Goal: Download file/media

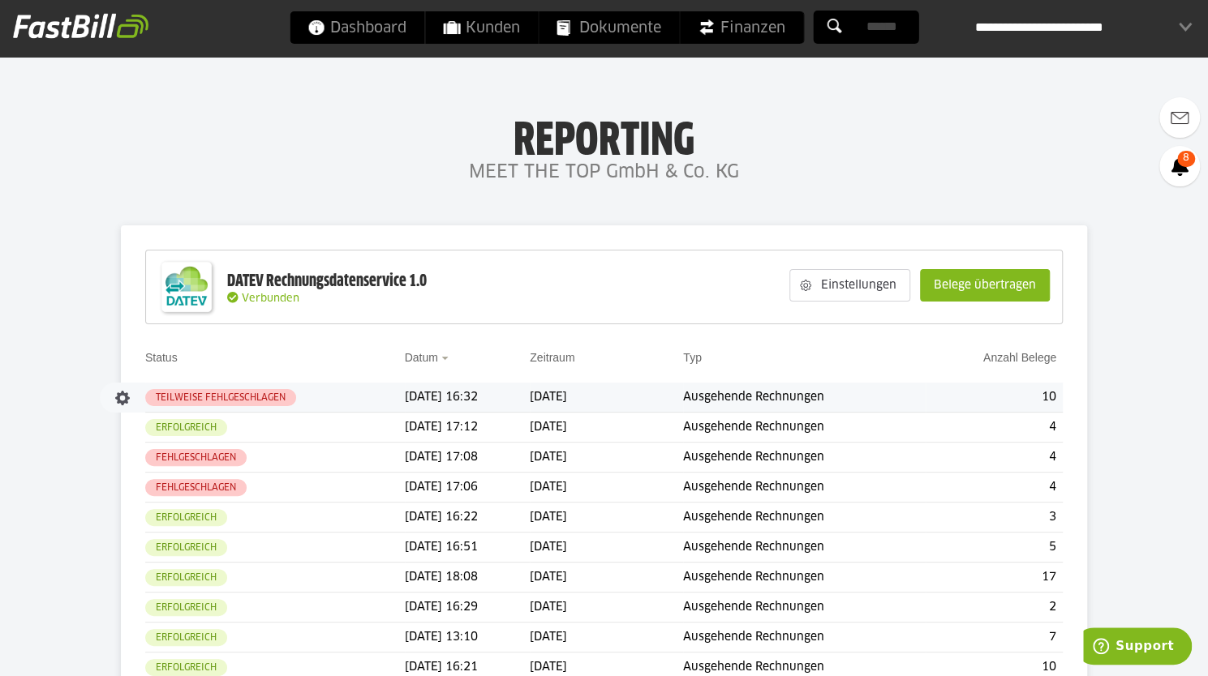
click at [487, 397] on td "[DATE] 16:32" at bounding box center [468, 398] width 126 height 30
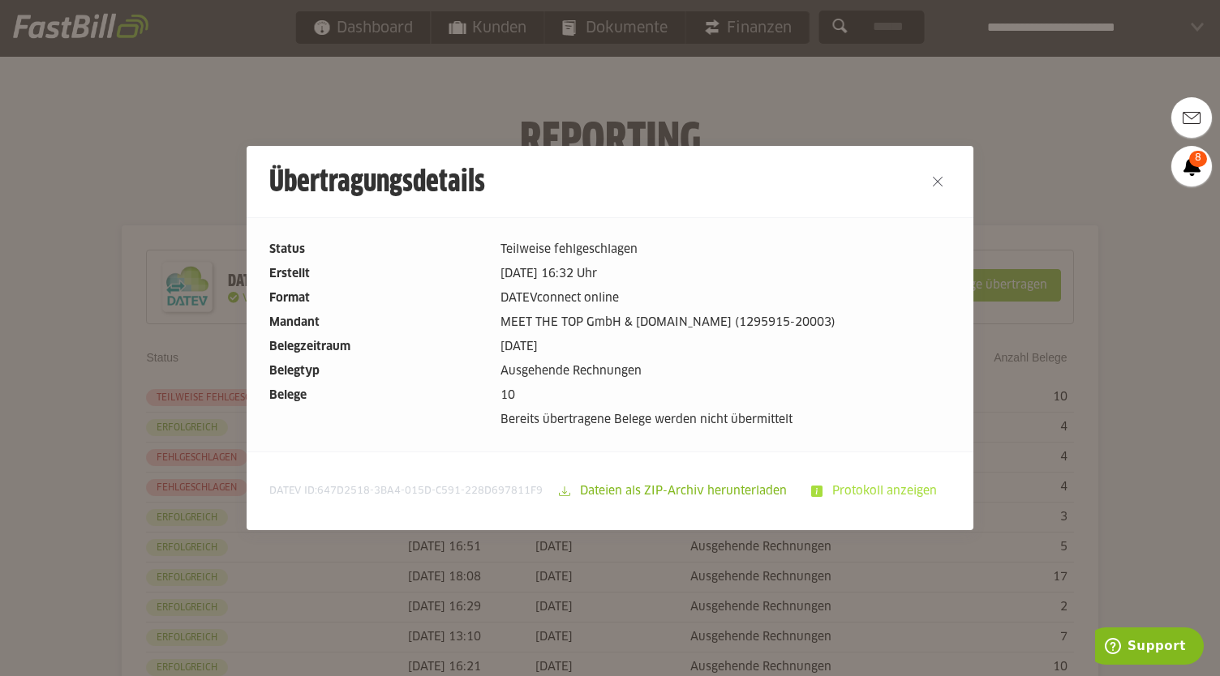
click at [884, 496] on slot "Protokoll anzeigen" at bounding box center [885, 491] width 127 height 31
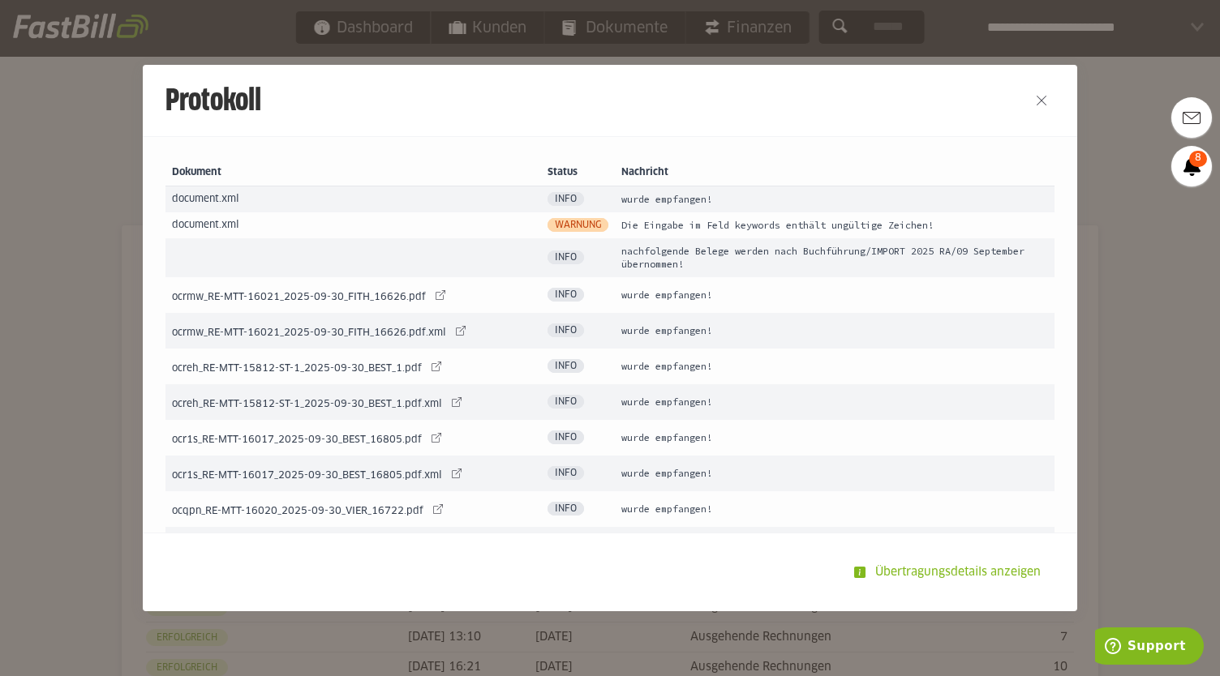
click at [551, 230] on span "Warnung" at bounding box center [577, 225] width 61 height 14
click at [548, 200] on span "Info" at bounding box center [565, 199] width 36 height 14
click at [280, 304] on td "ocrmw_RE-MTT-16021_2025-09-30_FITH_16626.pdf ocrmw_RE-MTT-16021_2025-09-30_FITH…" at bounding box center [352, 295] width 375 height 36
click at [1034, 100] on button "Close" at bounding box center [1041, 101] width 26 height 26
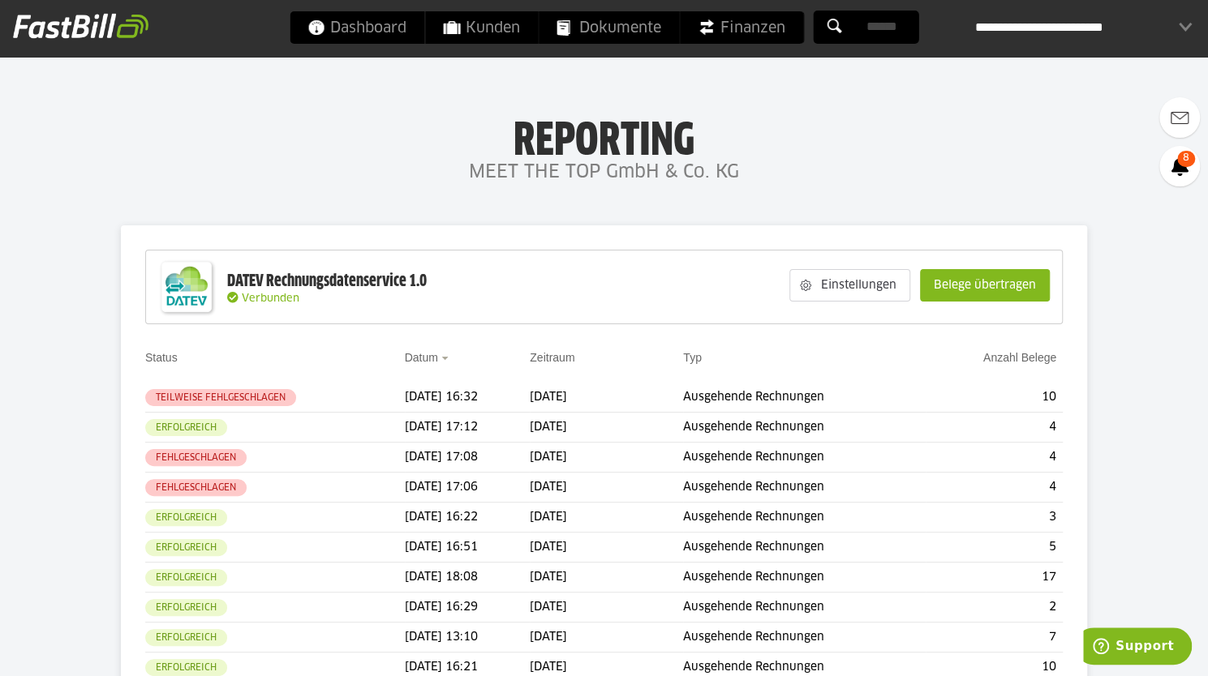
click at [912, 157] on h4 "MEET THE TOP GmbH & Co. KG" at bounding box center [604, 173] width 1208 height 32
click at [873, 147] on h1 "Reporting" at bounding box center [603, 135] width 883 height 42
click at [373, 24] on span "Dashboard" at bounding box center [356, 27] width 99 height 32
click at [425, 393] on td "[DATE] 16:32" at bounding box center [468, 398] width 126 height 30
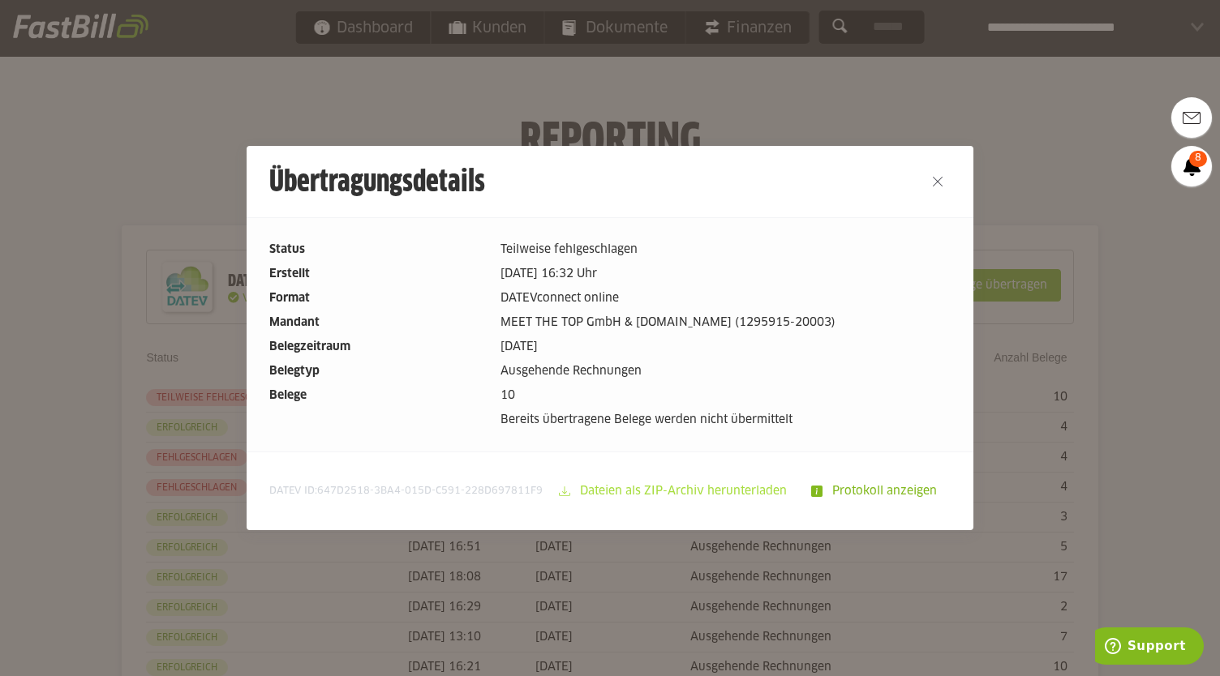
click at [719, 496] on slot "Dateien als ZIP-Archiv herunterladen" at bounding box center [685, 491] width 230 height 31
click at [26, 261] on div at bounding box center [610, 338] width 1220 height 676
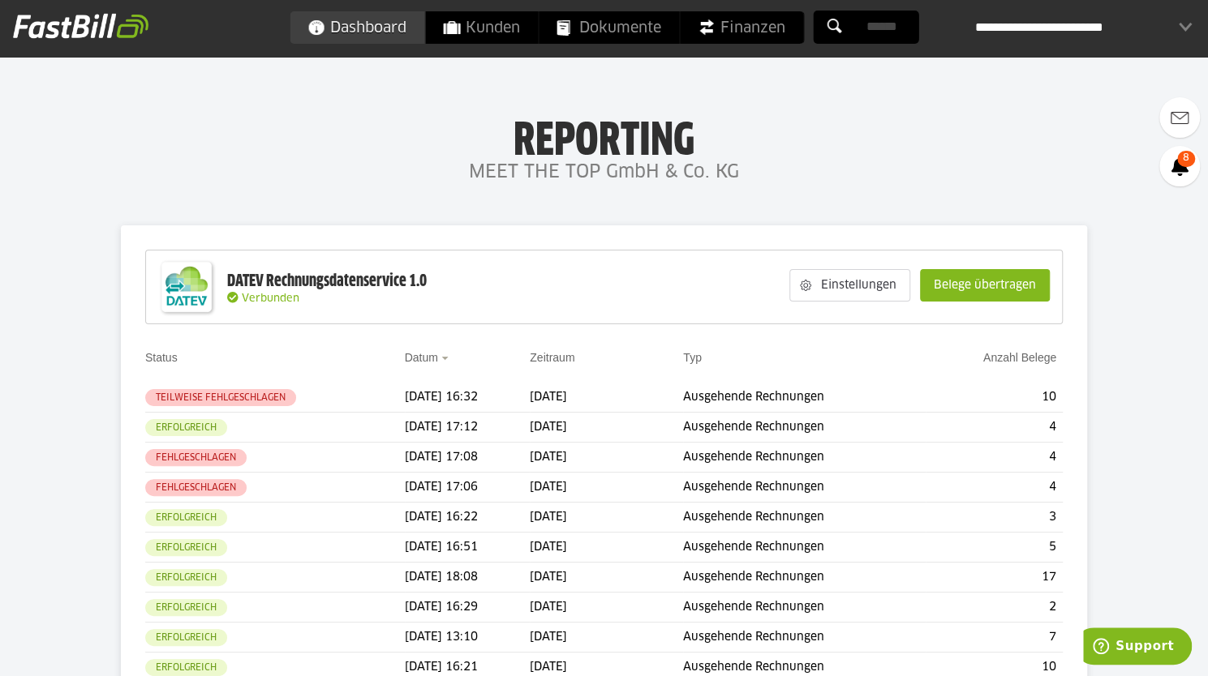
click at [361, 24] on span "Dashboard" at bounding box center [356, 27] width 99 height 32
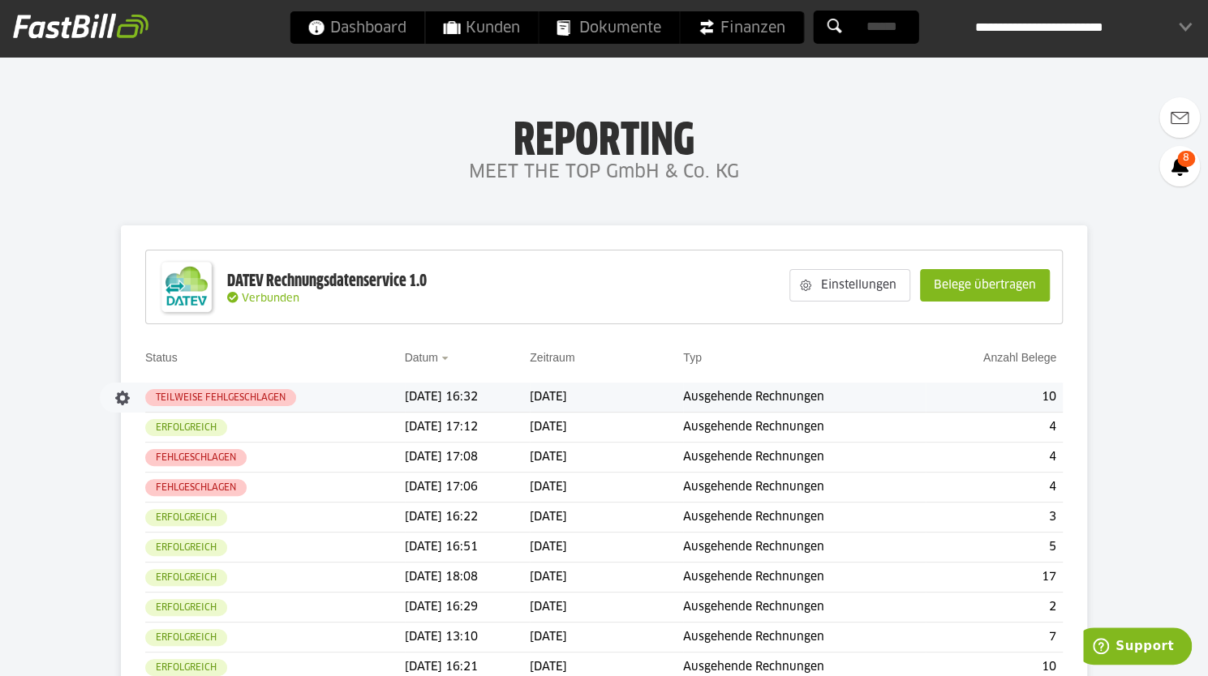
click at [598, 397] on td "[DATE]" at bounding box center [606, 398] width 153 height 30
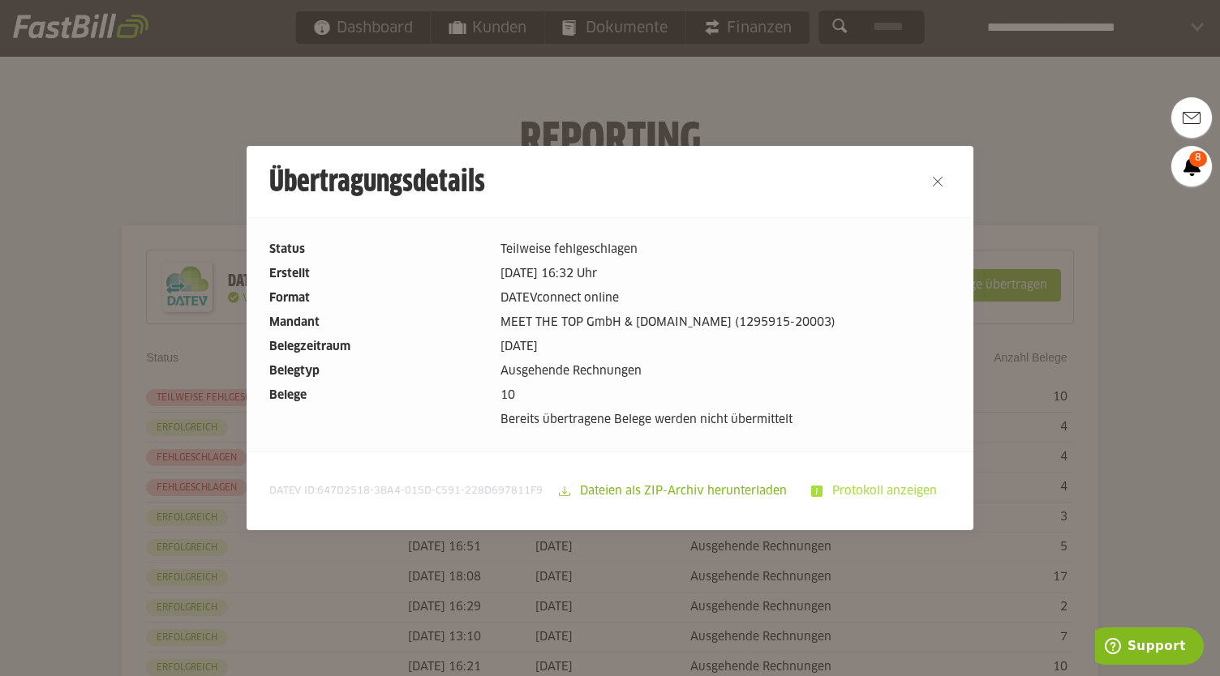
click at [882, 496] on slot "Protokoll anzeigen" at bounding box center [885, 491] width 127 height 31
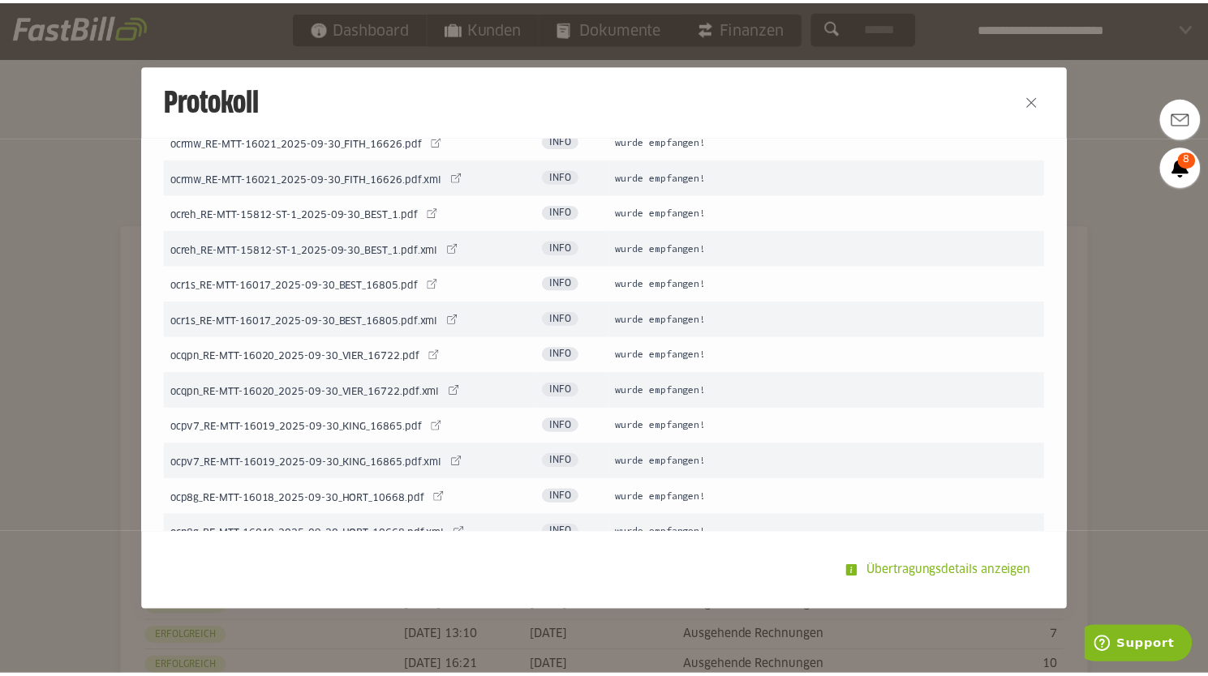
scroll to position [49, 0]
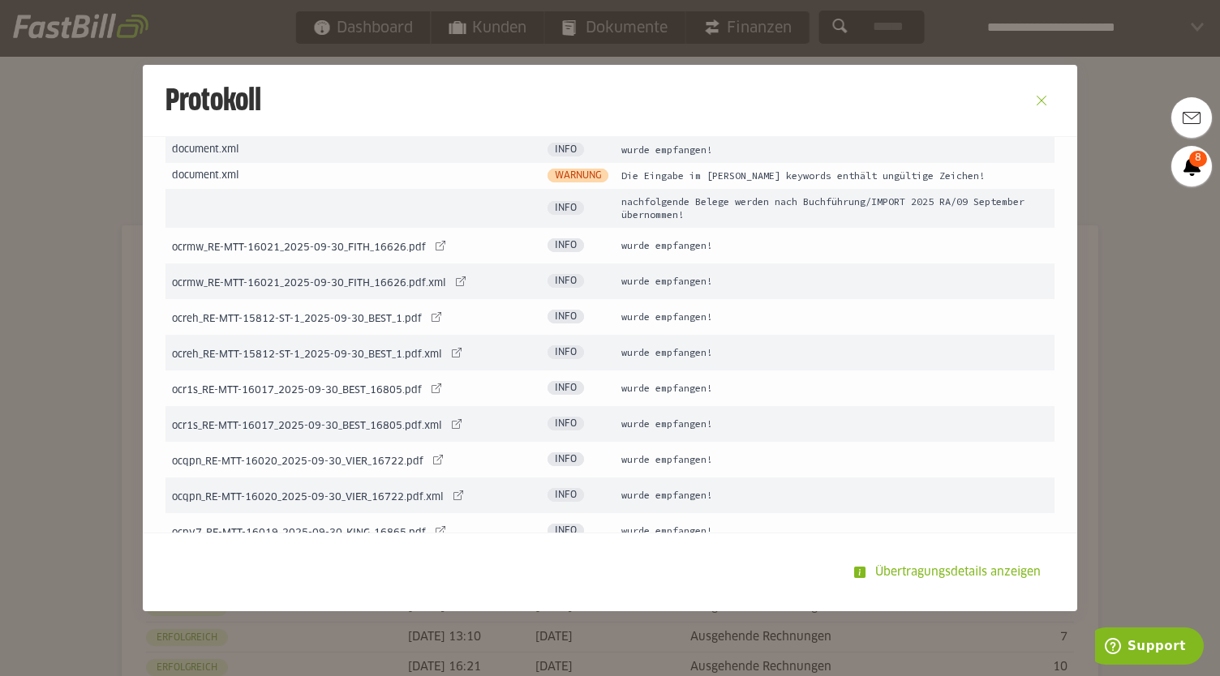
click at [1038, 99] on button "Close" at bounding box center [1041, 101] width 26 height 26
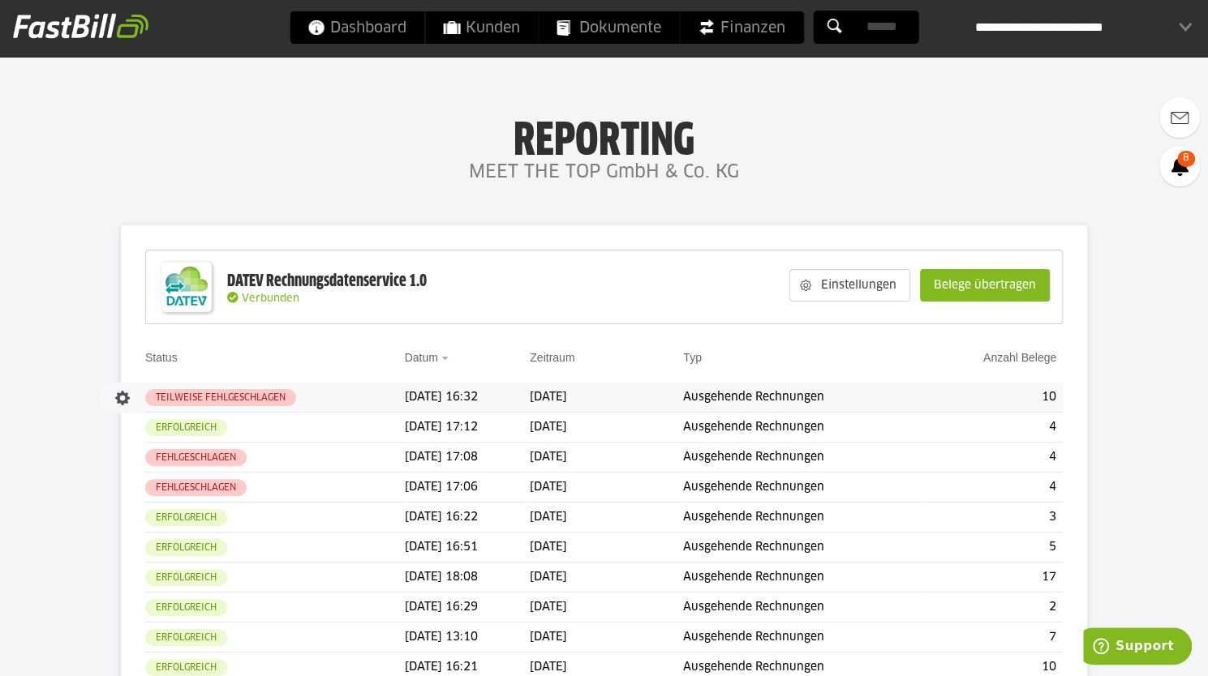
click at [429, 397] on td "[DATE] 16:32" at bounding box center [468, 398] width 126 height 30
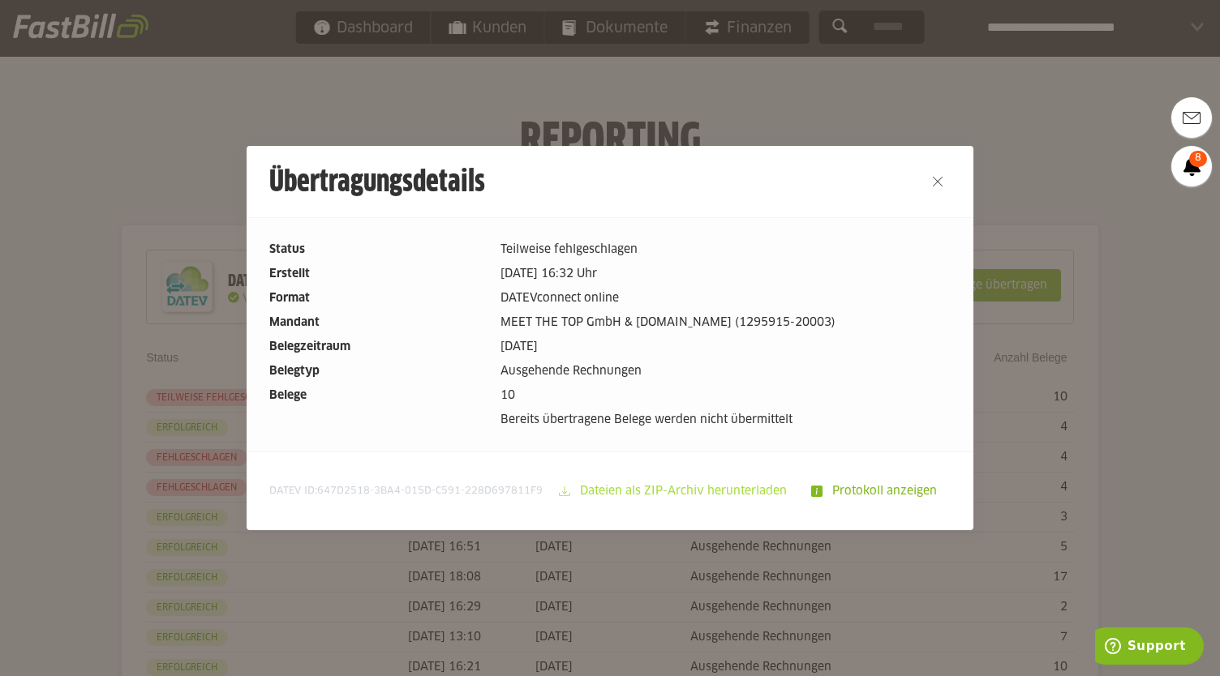
click at [723, 489] on slot "Dateien als ZIP-Archiv herunterladen" at bounding box center [685, 491] width 230 height 31
click at [979, 109] on div at bounding box center [610, 338] width 1220 height 676
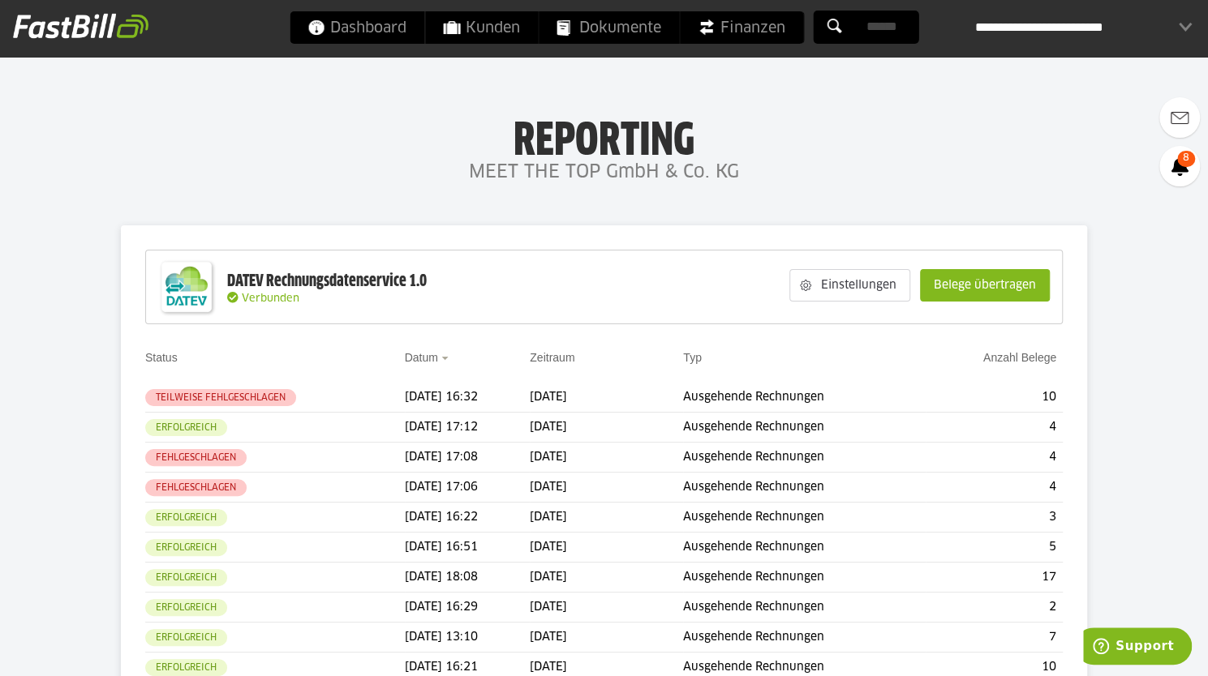
click at [909, 179] on h4 "MEET THE TOP GmbH & Co. KG" at bounding box center [604, 173] width 1208 height 32
click at [579, 398] on td "[DATE]" at bounding box center [606, 398] width 153 height 30
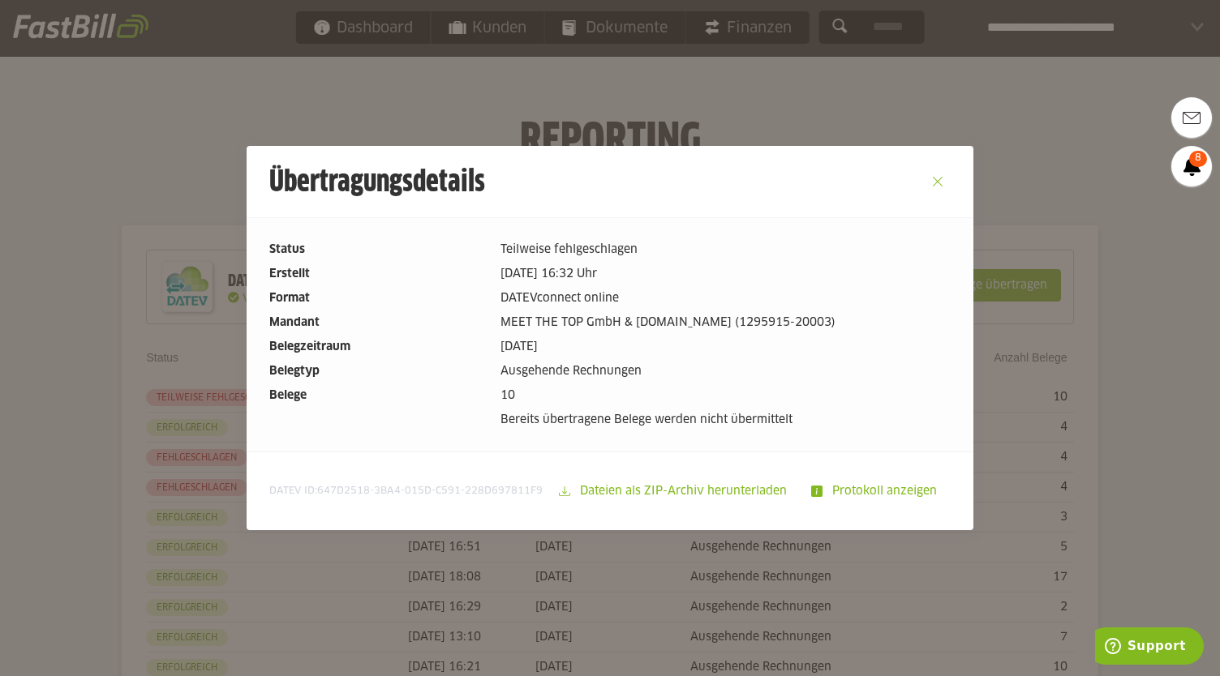
click at [929, 182] on button "Close" at bounding box center [938, 182] width 26 height 26
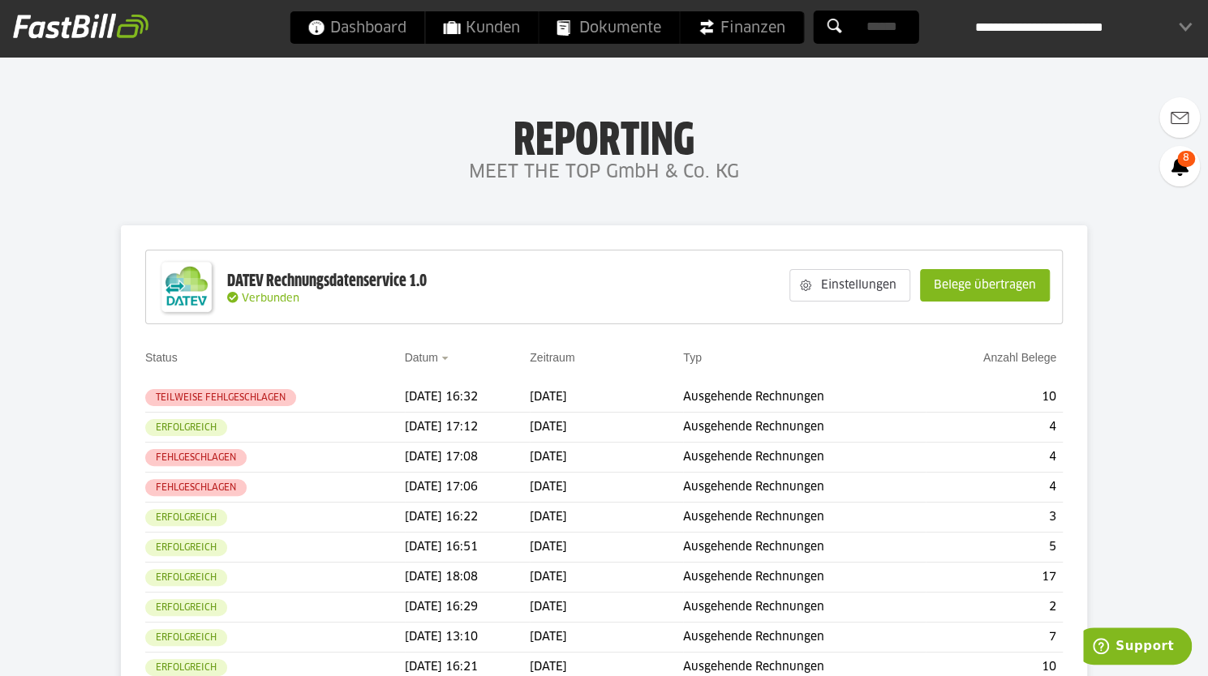
click at [359, 162] on h4 "MEET THE TOP GmbH & Co. KG" at bounding box center [604, 173] width 1208 height 32
click at [337, 182] on h4 "MEET THE TOP GmbH & Co. KG" at bounding box center [604, 173] width 1208 height 32
click at [345, 145] on h1 "Reporting" at bounding box center [603, 135] width 883 height 42
click at [889, 140] on h1 "Reporting" at bounding box center [603, 135] width 883 height 42
click at [380, 35] on span "Dashboard" at bounding box center [356, 27] width 99 height 32
